Goal: Task Accomplishment & Management: Manage account settings

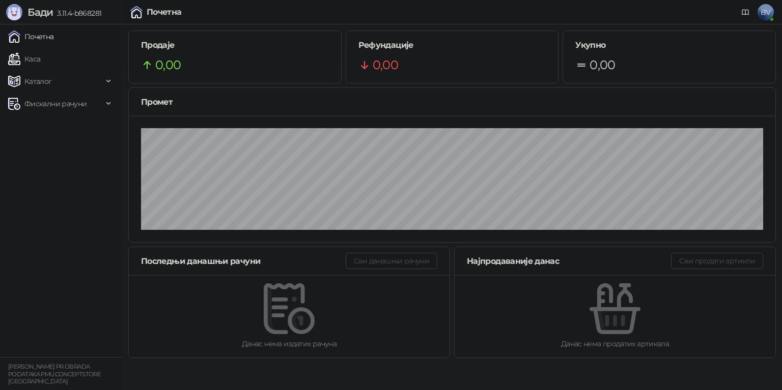
click at [765, 17] on span "BV" at bounding box center [765, 12] width 16 height 16
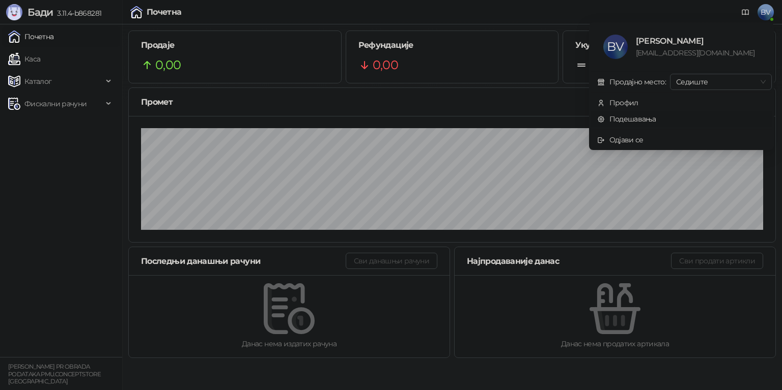
click at [641, 118] on link "Подешавања" at bounding box center [626, 118] width 59 height 9
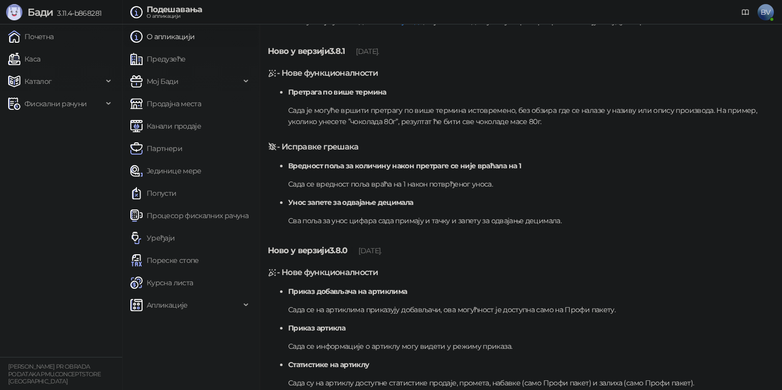
scroll to position [5307, 0]
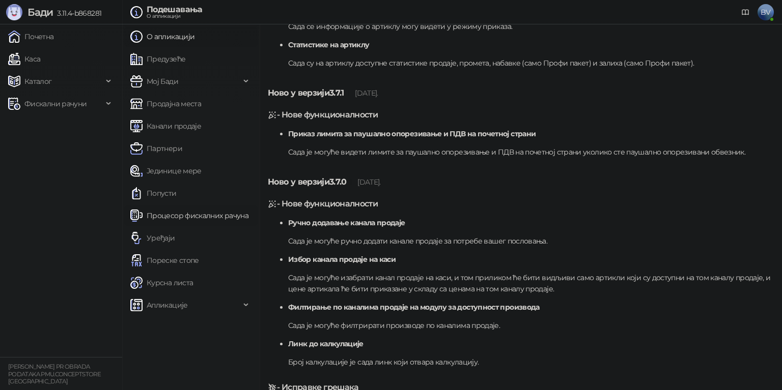
click at [223, 215] on link "Процесор фискалних рачуна" at bounding box center [189, 216] width 118 height 20
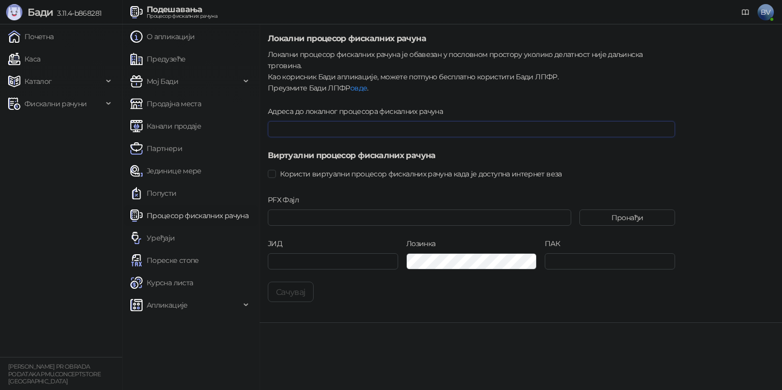
click at [323, 121] on input "Адреса до локалног процесора фискалних рачуна" at bounding box center [471, 129] width 407 height 16
click at [277, 168] on span "Користи виртуални процесор фискалних рачуна када је доступна интернет веза" at bounding box center [421, 173] width 290 height 11
click at [526, 210] on input "PFX Фајл" at bounding box center [419, 218] width 303 height 16
click at [643, 210] on button "Пронађи" at bounding box center [627, 218] width 96 height 16
click at [625, 210] on button "Пронађи" at bounding box center [627, 218] width 96 height 16
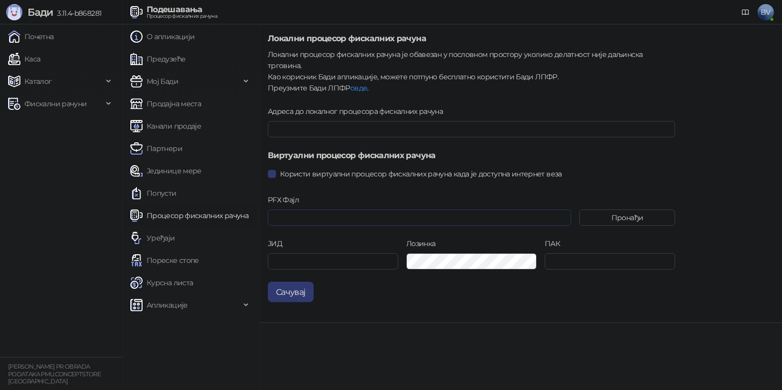
type input "**********"
click at [552, 253] on input "ПАК" at bounding box center [610, 261] width 130 height 16
paste input "******"
type input "******"
click at [288, 284] on button "Сачувај" at bounding box center [291, 292] width 46 height 20
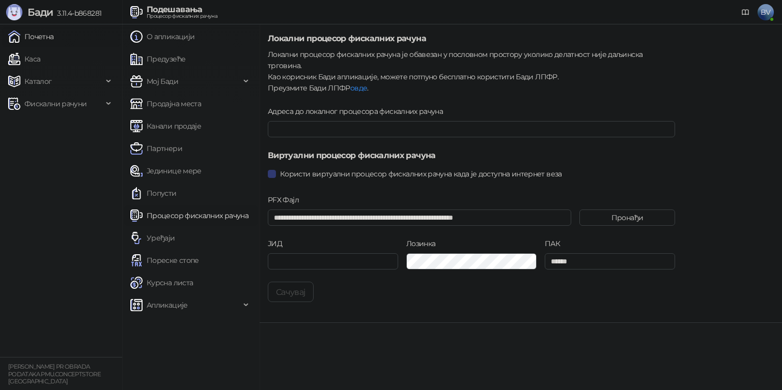
click at [32, 33] on link "Почетна" at bounding box center [31, 36] width 46 height 20
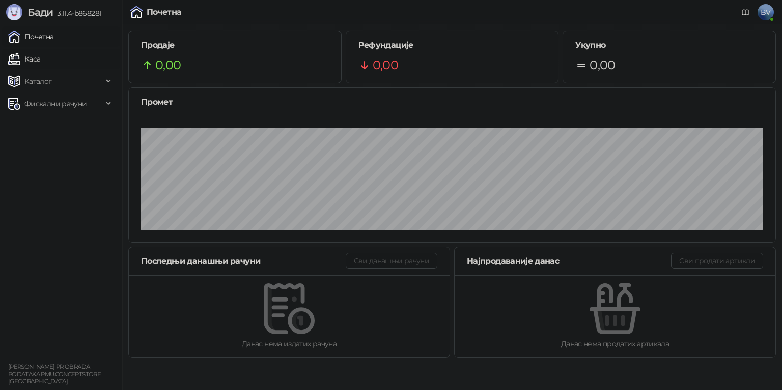
click at [27, 59] on link "Каса" at bounding box center [24, 59] width 32 height 20
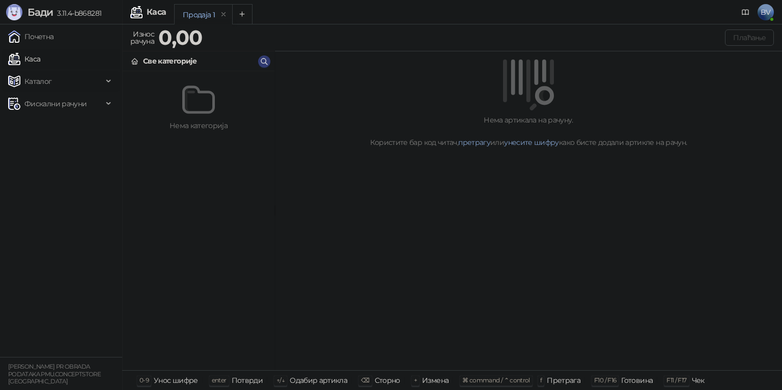
click at [45, 79] on span "Каталог" at bounding box center [37, 81] width 27 height 20
click at [59, 168] on span "Фискални рачуни" at bounding box center [55, 173] width 62 height 20
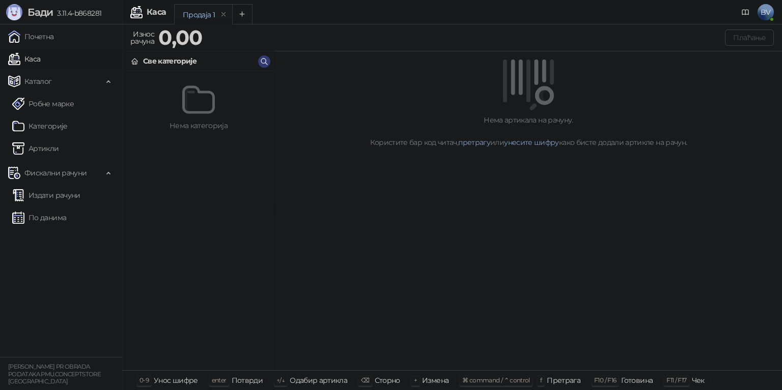
click at [31, 61] on link "Каса" at bounding box center [24, 59] width 32 height 20
click at [137, 64] on icon at bounding box center [135, 62] width 6 height 6
click at [764, 16] on span "BV" at bounding box center [765, 12] width 16 height 16
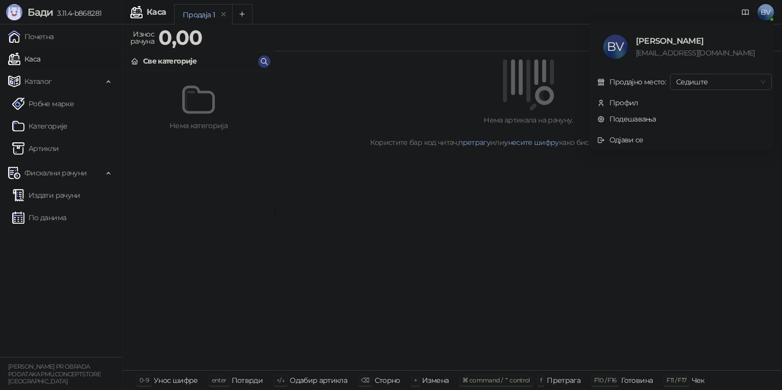
click at [764, 16] on span "BV" at bounding box center [765, 12] width 16 height 16
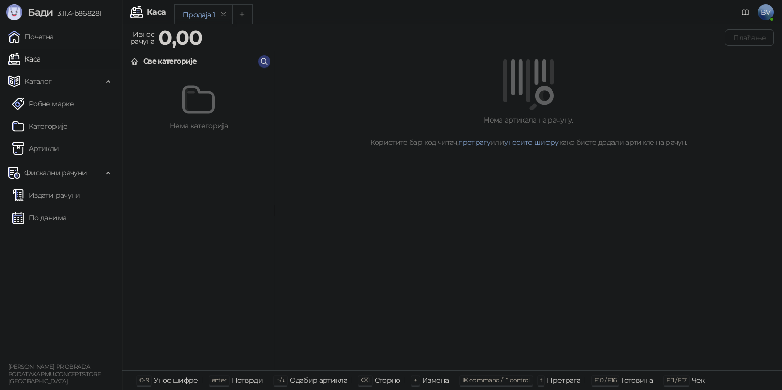
click at [166, 17] on div "Каса BV" at bounding box center [390, 12] width 765 height 24
click at [194, 17] on div "Продаја 1" at bounding box center [199, 14] width 32 height 11
click at [131, 39] on div "Износ рачуна" at bounding box center [142, 37] width 28 height 20
click at [157, 44] on div "0,00" at bounding box center [180, 37] width 48 height 20
drag, startPoint x: 185, startPoint y: 38, endPoint x: 165, endPoint y: 35, distance: 20.6
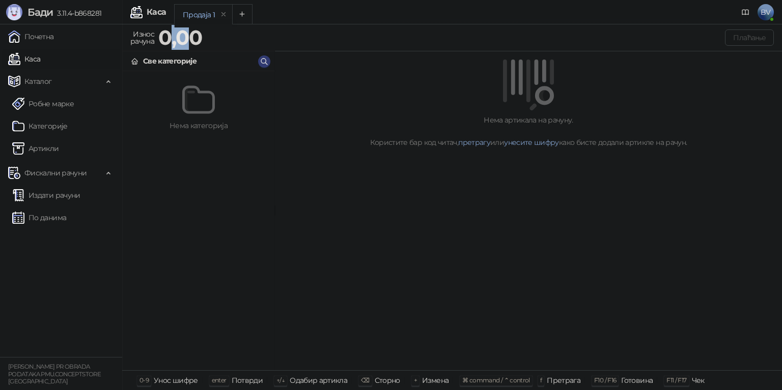
click at [165, 35] on strong "0,00" at bounding box center [180, 37] width 44 height 25
drag, startPoint x: 206, startPoint y: 38, endPoint x: 142, endPoint y: 38, distance: 63.6
click at [142, 38] on div "Износ рачуна 0,00 Плаћање" at bounding box center [451, 37] width 647 height 20
click at [175, 65] on div "Све категорије" at bounding box center [169, 60] width 53 height 11
click at [265, 62] on icon "button" at bounding box center [264, 62] width 6 height 6
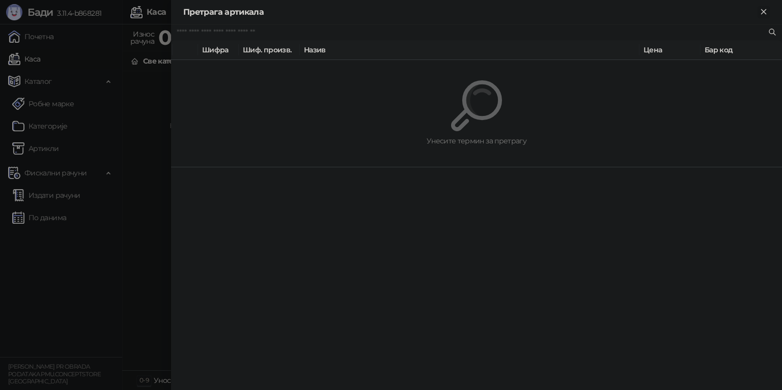
click at [764, 13] on icon "Close" at bounding box center [763, 11] width 9 height 9
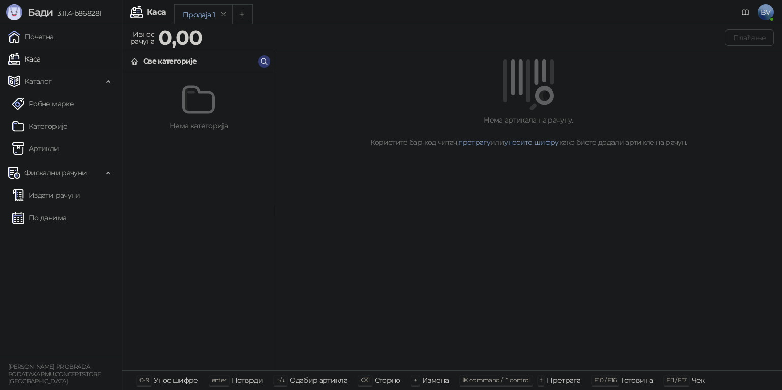
click at [187, 74] on div "Нема категорија" at bounding box center [199, 220] width 152 height 299
click at [267, 61] on icon "button" at bounding box center [264, 62] width 8 height 8
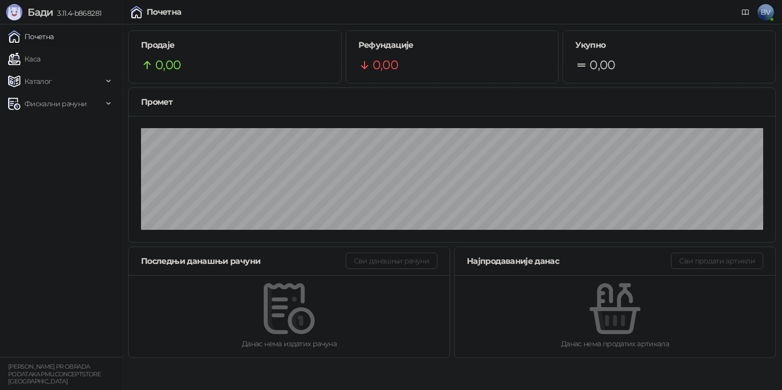
click at [33, 34] on link "Почетна" at bounding box center [31, 36] width 46 height 20
click at [34, 60] on link "Каса" at bounding box center [24, 59] width 32 height 20
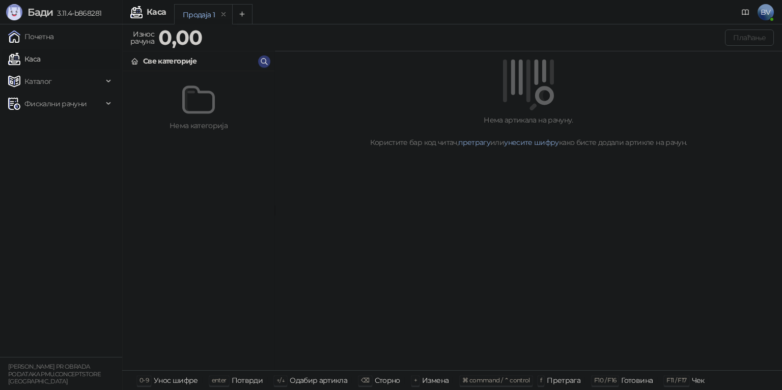
click at [134, 63] on icon at bounding box center [135, 63] width 2 height 3
click at [58, 81] on span "Каталог" at bounding box center [55, 81] width 95 height 20
click at [61, 109] on link "Робне марке" at bounding box center [43, 104] width 62 height 20
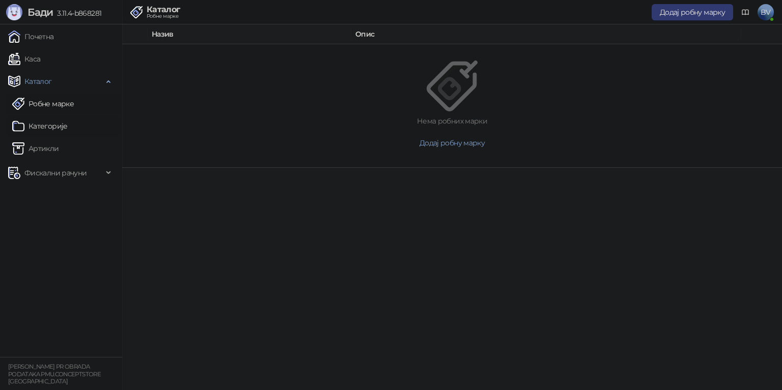
click at [49, 127] on link "Категорије" at bounding box center [39, 126] width 55 height 20
click at [33, 62] on link "Каса" at bounding box center [24, 59] width 32 height 20
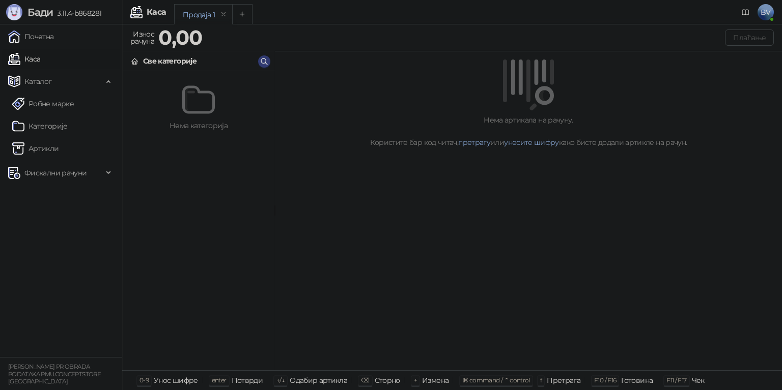
click at [197, 99] on img at bounding box center [198, 99] width 33 height 33
click at [194, 60] on div "Све категорије" at bounding box center [169, 60] width 53 height 11
click at [264, 59] on icon "button" at bounding box center [264, 62] width 8 height 8
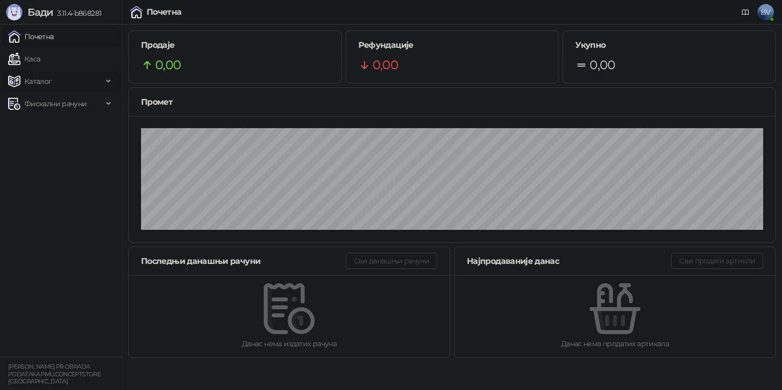
click at [110, 76] on div "Каталог" at bounding box center [61, 81] width 118 height 20
click at [64, 104] on link "Робне марке" at bounding box center [43, 104] width 62 height 20
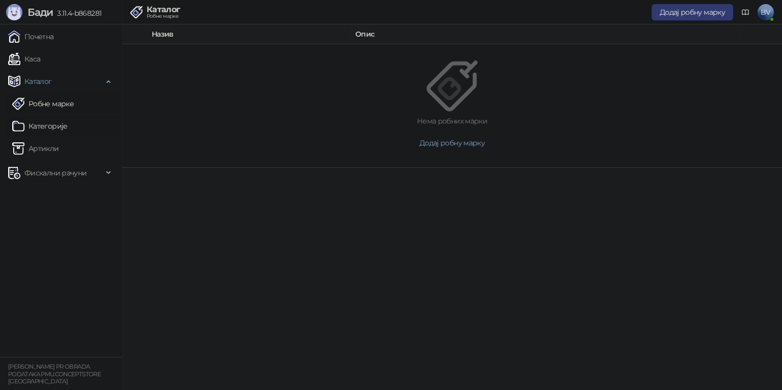
click at [55, 125] on link "Категорије" at bounding box center [39, 126] width 55 height 20
click at [52, 150] on link "Артикли" at bounding box center [35, 148] width 47 height 20
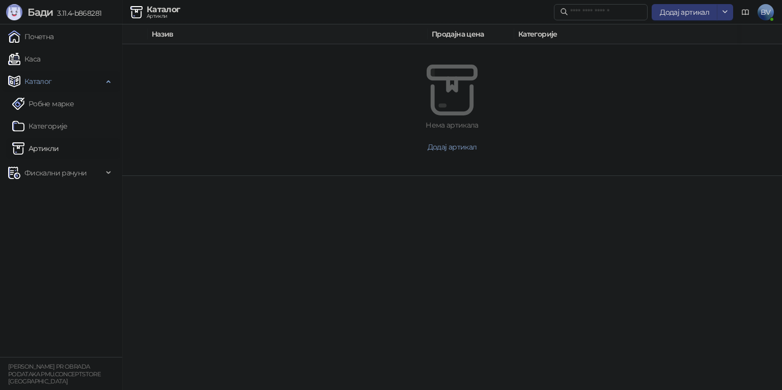
click at [47, 82] on span "Каталог" at bounding box center [37, 81] width 27 height 20
